Goal: Use online tool/utility: Utilize a website feature to perform a specific function

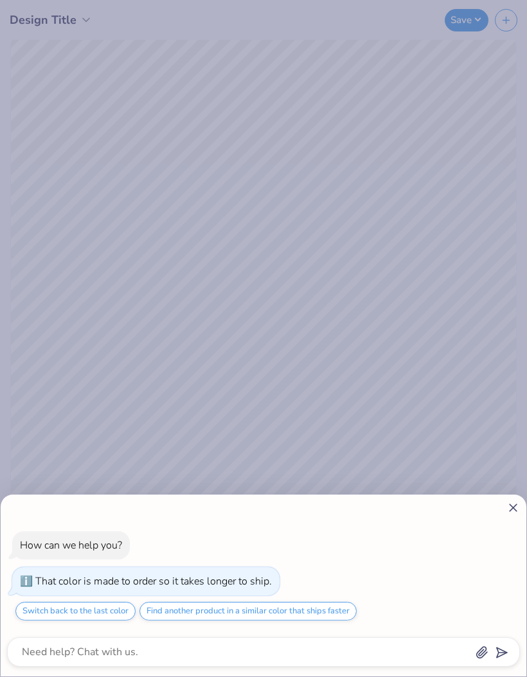
click at [515, 511] on icon at bounding box center [512, 507] width 13 height 13
type textarea "x"
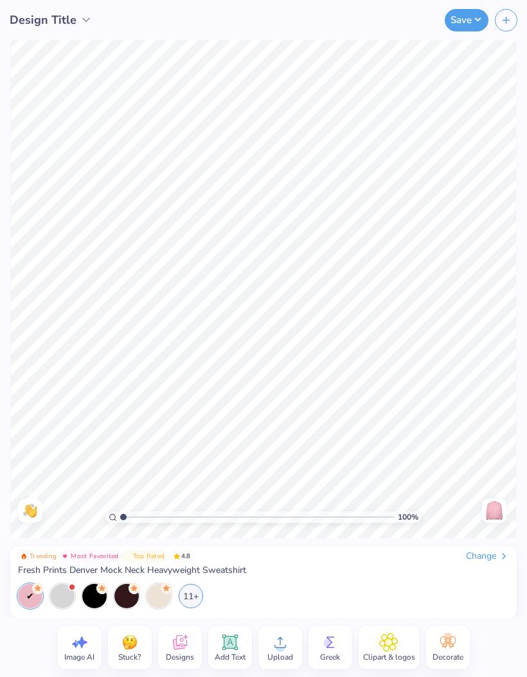
click at [237, 639] on icon at bounding box center [229, 641] width 19 height 19
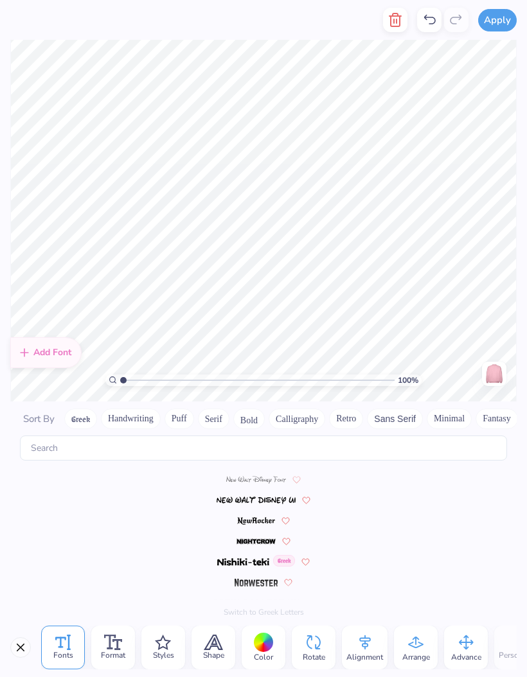
scroll to position [4355, 0]
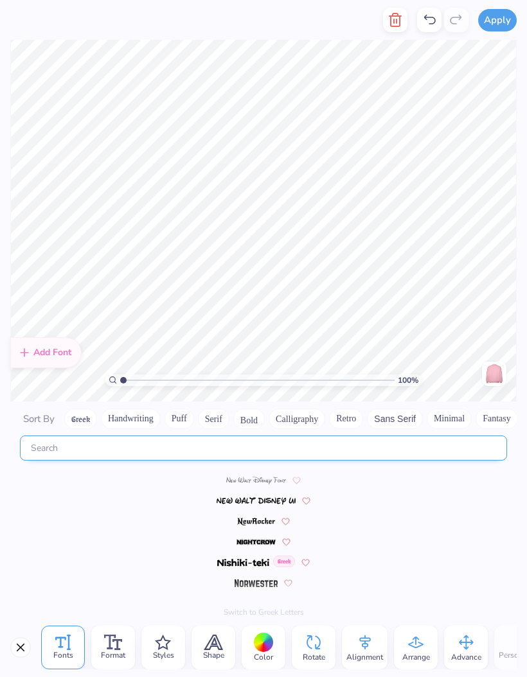
click at [82, 435] on input "text" at bounding box center [263, 447] width 487 height 25
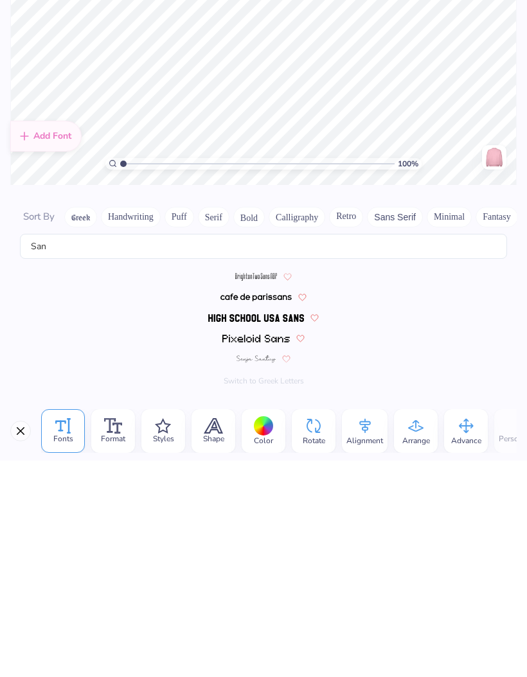
scroll to position [0, 0]
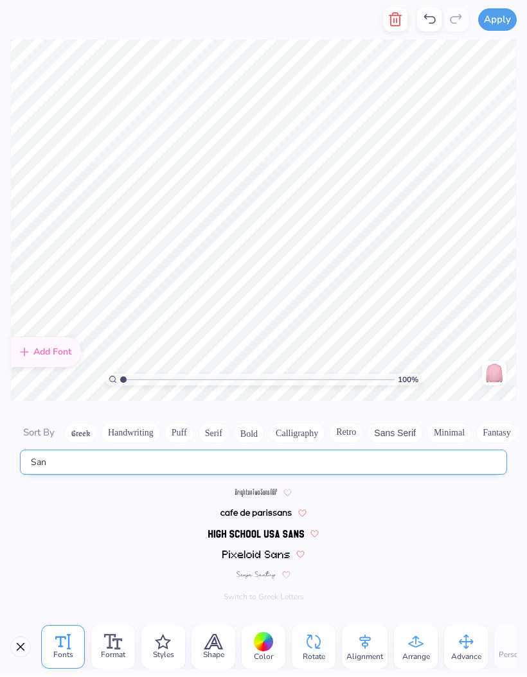
click at [48, 452] on input "San" at bounding box center [263, 462] width 487 height 25
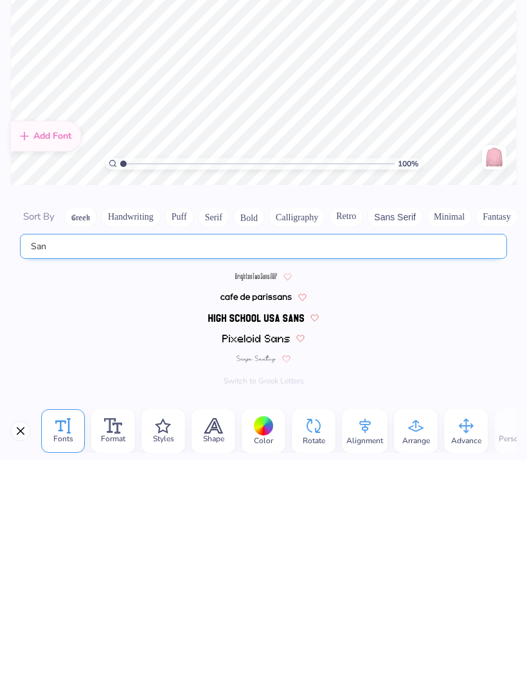
click at [401, 423] on button "Sans Serif" at bounding box center [395, 433] width 56 height 21
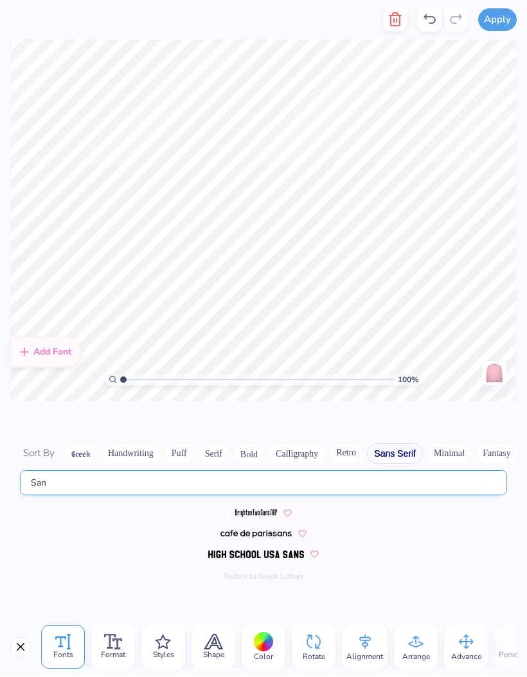
click at [57, 474] on input "San" at bounding box center [263, 483] width 487 height 25
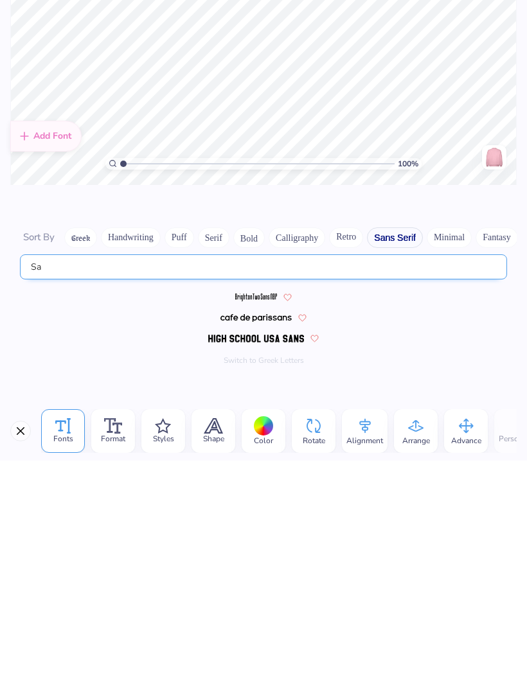
type input "S"
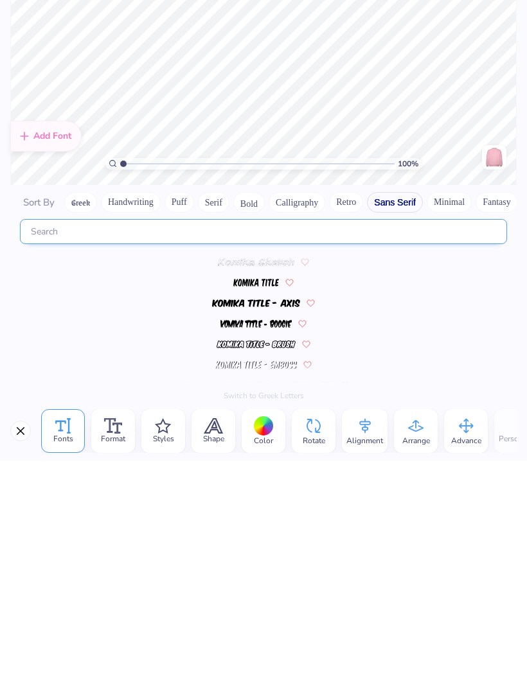
scroll to position [1314, 0]
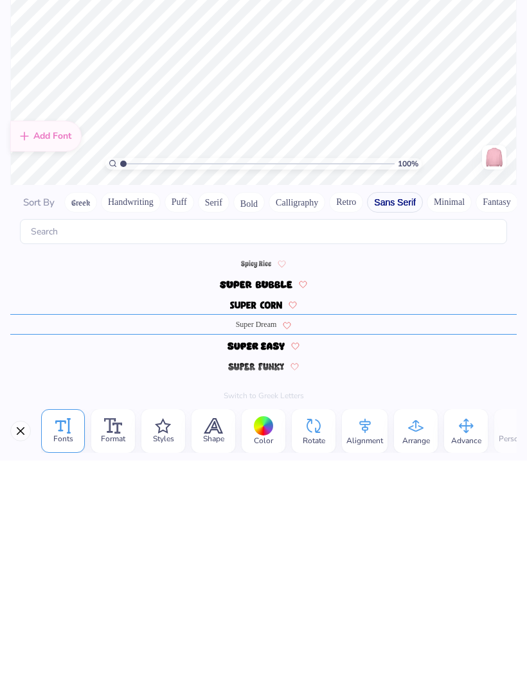
click at [390, 408] on button "Sans Serif" at bounding box center [395, 418] width 56 height 21
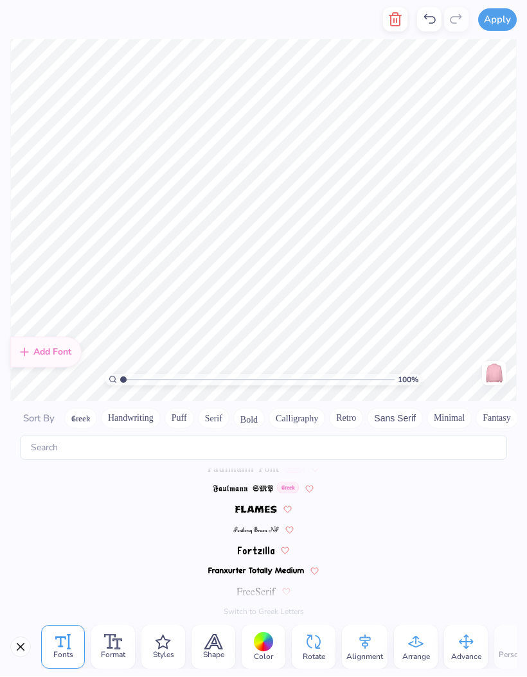
scroll to position [5526, 0]
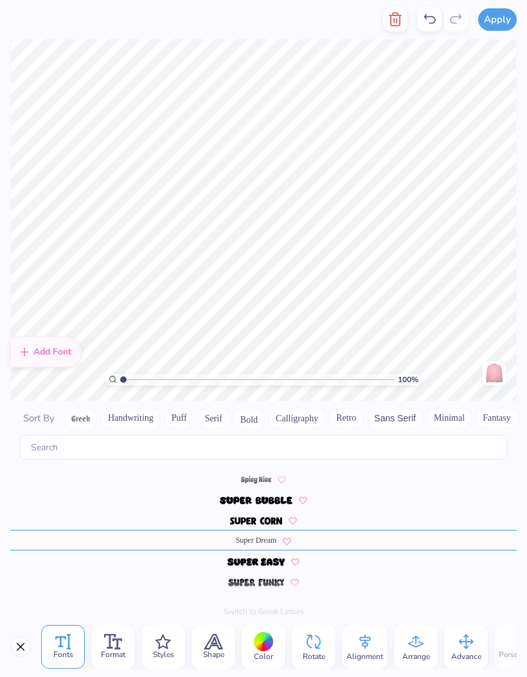
click at [393, 408] on button "Sans Serif" at bounding box center [395, 418] width 56 height 21
type textarea "TXT"
type textarea "ALPHA CHI"
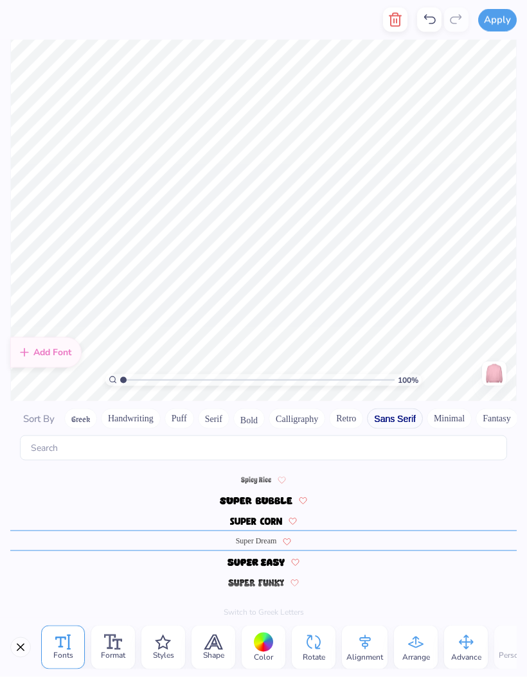
scroll to position [1, 0]
click at [393, 408] on button "Sans Serif" at bounding box center [395, 418] width 56 height 21
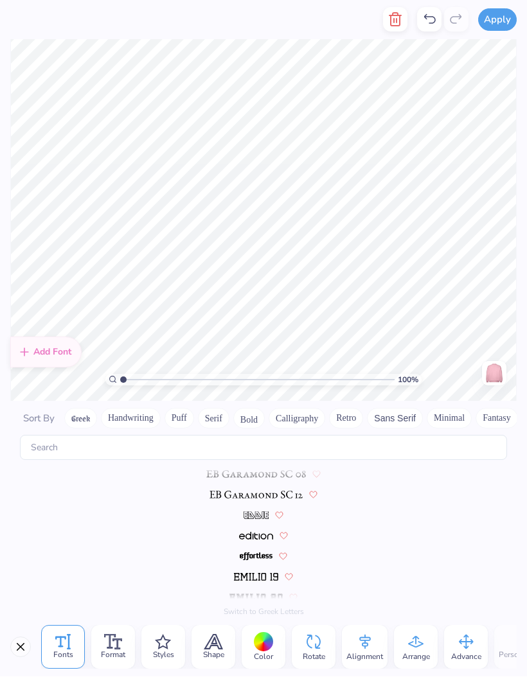
scroll to position [5526, 0]
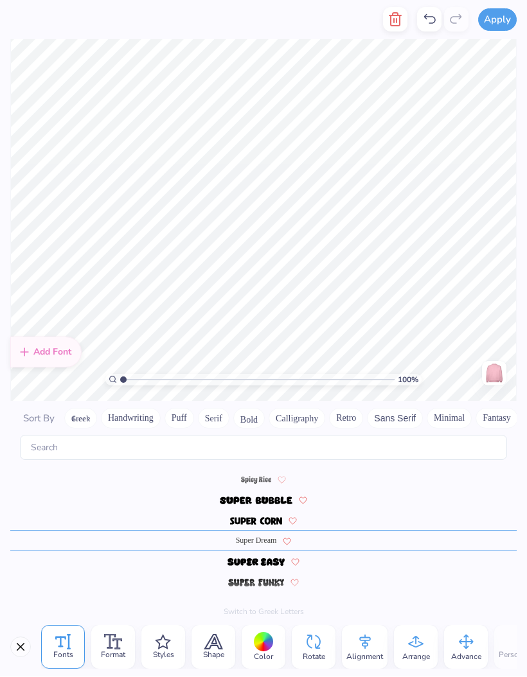
click at [274, 535] on span "Super Dream" at bounding box center [256, 541] width 41 height 12
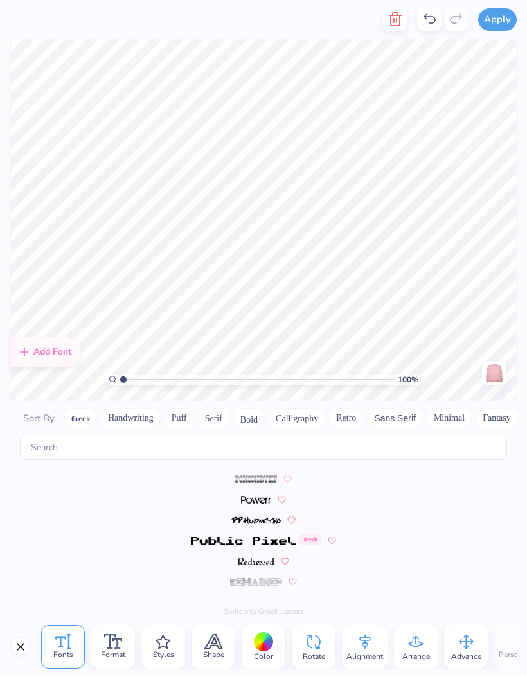
scroll to position [5599, 0]
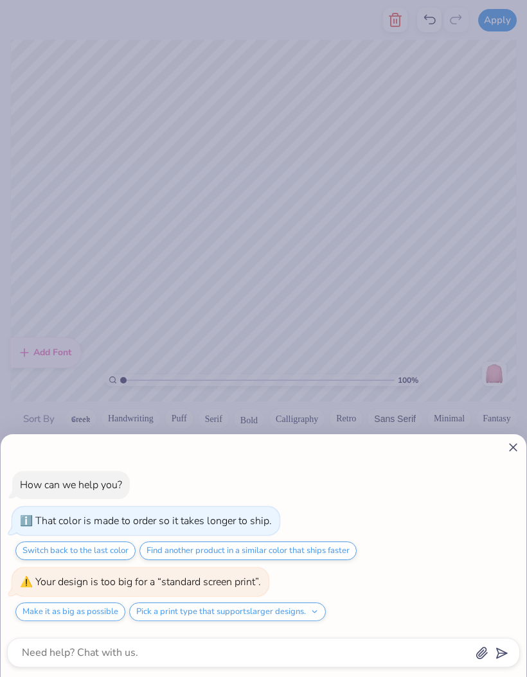
click at [503, 444] on div at bounding box center [263, 446] width 512 height 13
click at [509, 444] on line at bounding box center [512, 447] width 7 height 7
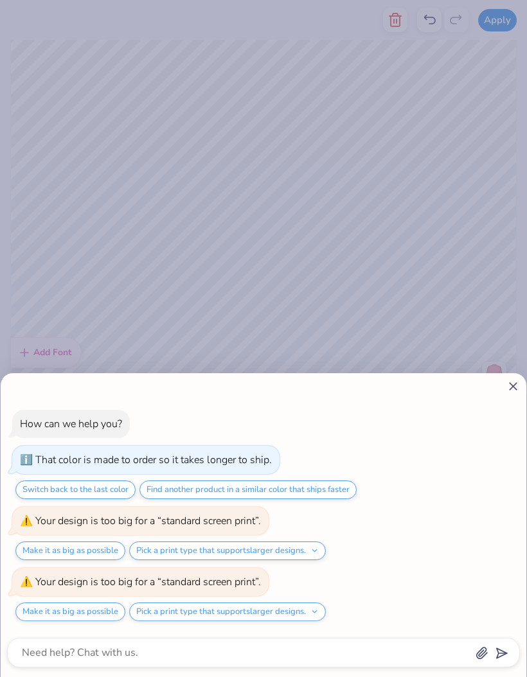
click at [507, 390] on icon at bounding box center [512, 385] width 13 height 13
type textarea "x"
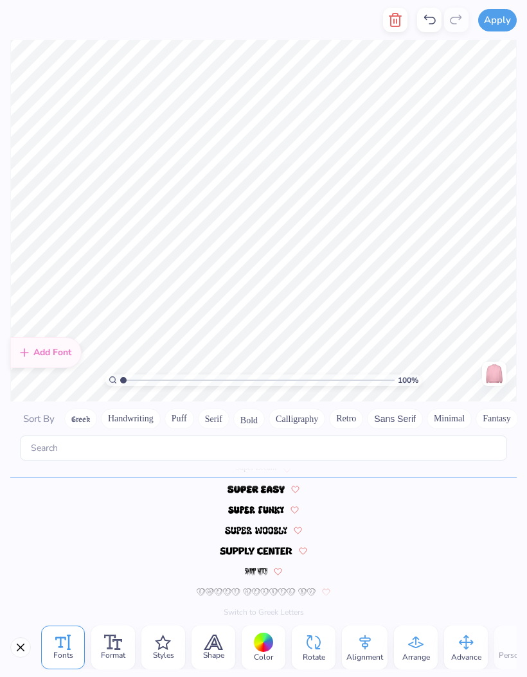
click at [509, 408] on button "Fantasy" at bounding box center [496, 418] width 42 height 21
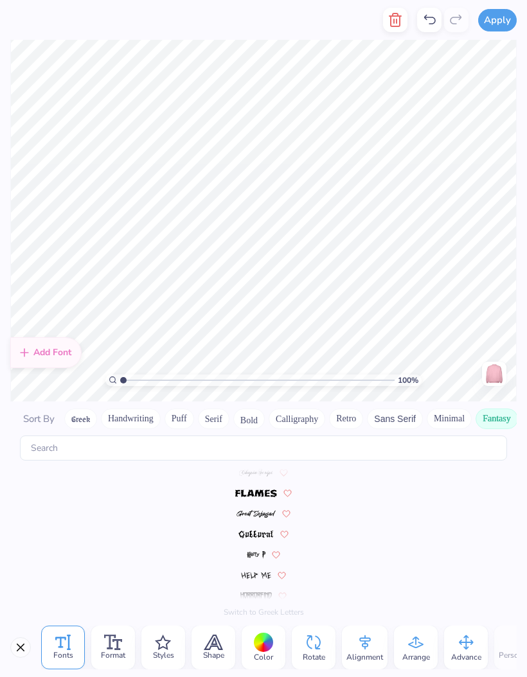
scroll to position [0, 0]
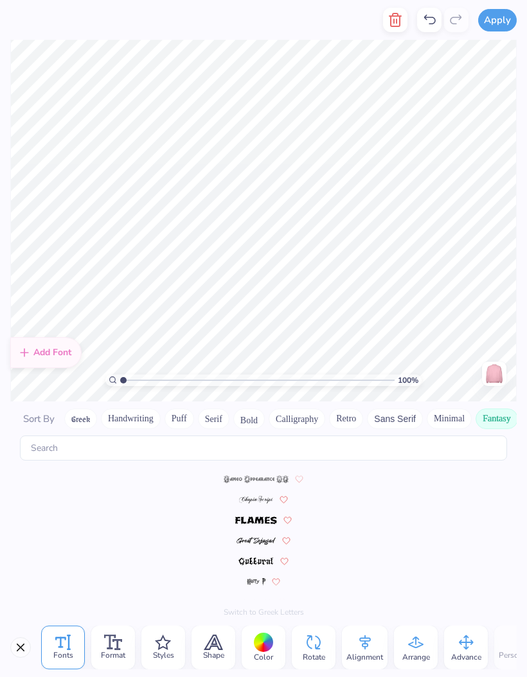
click at [402, 408] on button "Sans Serif" at bounding box center [395, 418] width 56 height 21
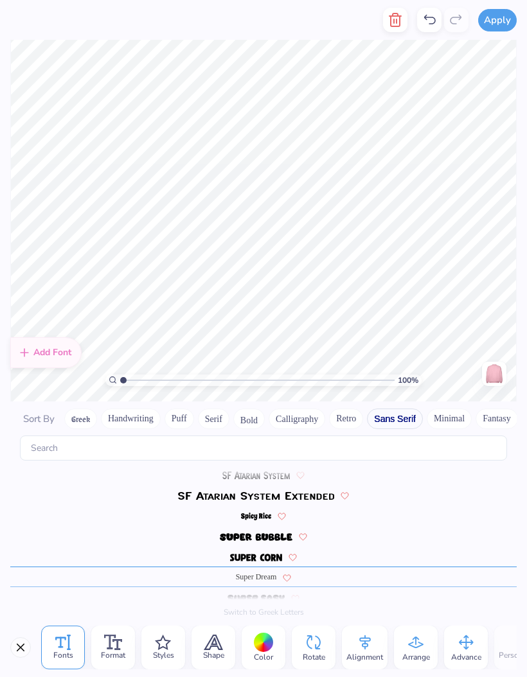
scroll to position [1314, 0]
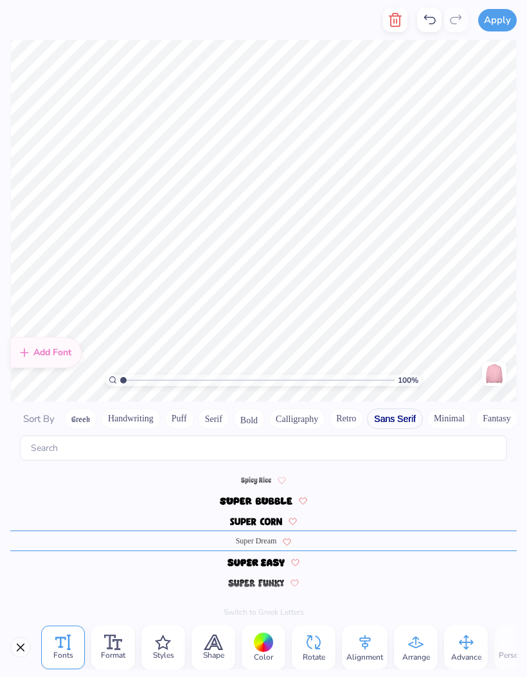
click at [264, 535] on span "Super Dream" at bounding box center [256, 541] width 41 height 12
click at [262, 535] on span "Super Dream" at bounding box center [256, 541] width 41 height 12
click at [264, 535] on span "Super Dream" at bounding box center [256, 541] width 41 height 12
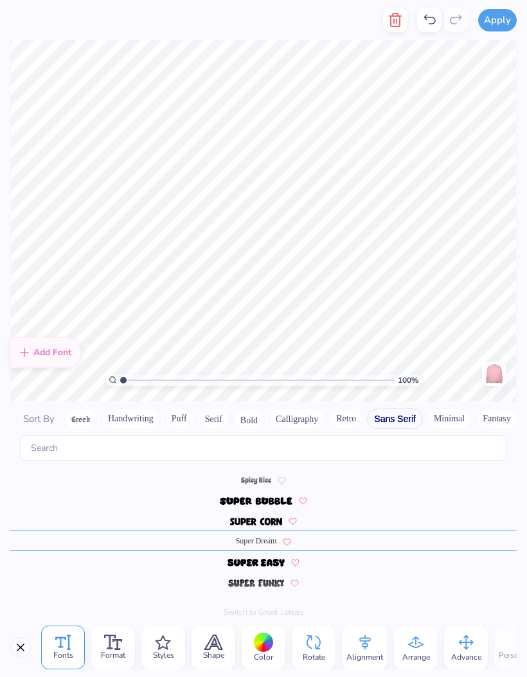
click at [265, 535] on span "Super Dream" at bounding box center [256, 541] width 41 height 12
click at [266, 518] on img at bounding box center [256, 522] width 53 height 8
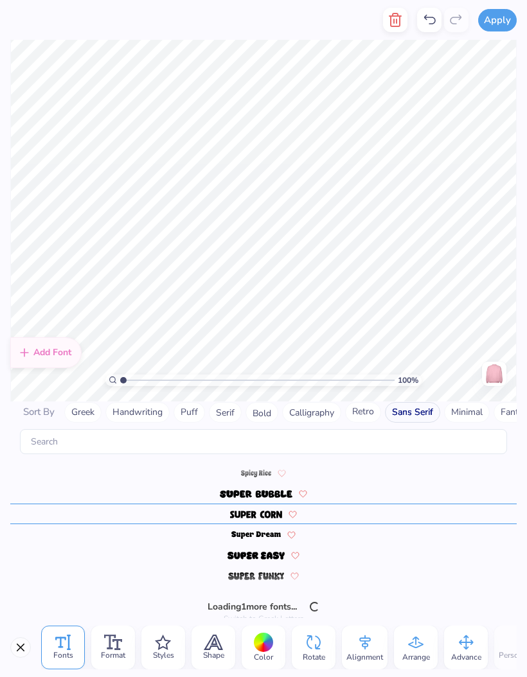
click at [266, 531] on img at bounding box center [255, 535] width 49 height 8
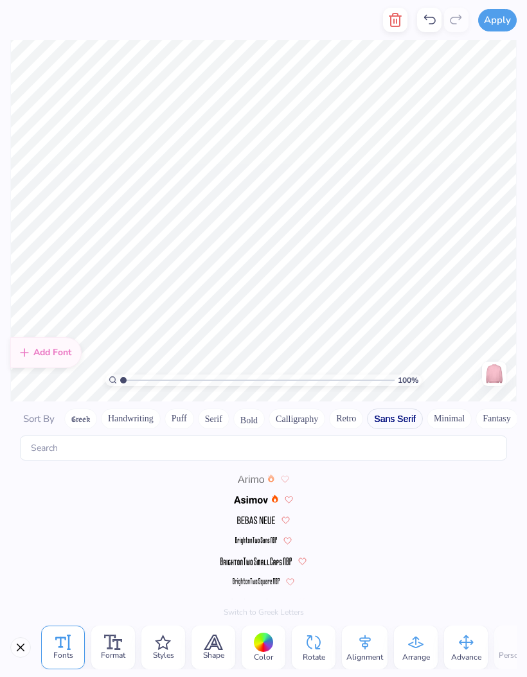
scroll to position [1366, 0]
